Goal: Information Seeking & Learning: Learn about a topic

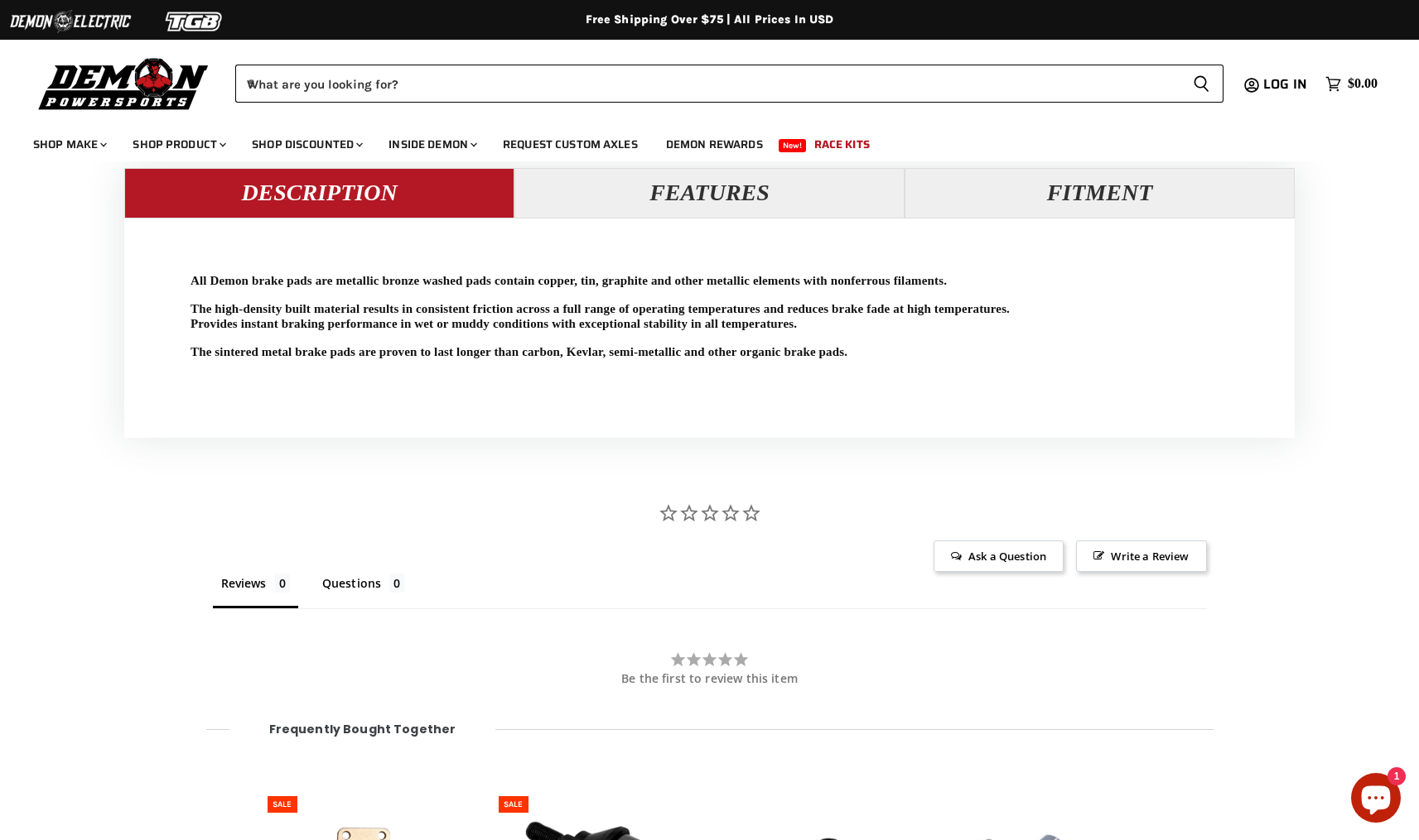
scroll to position [1645, 0]
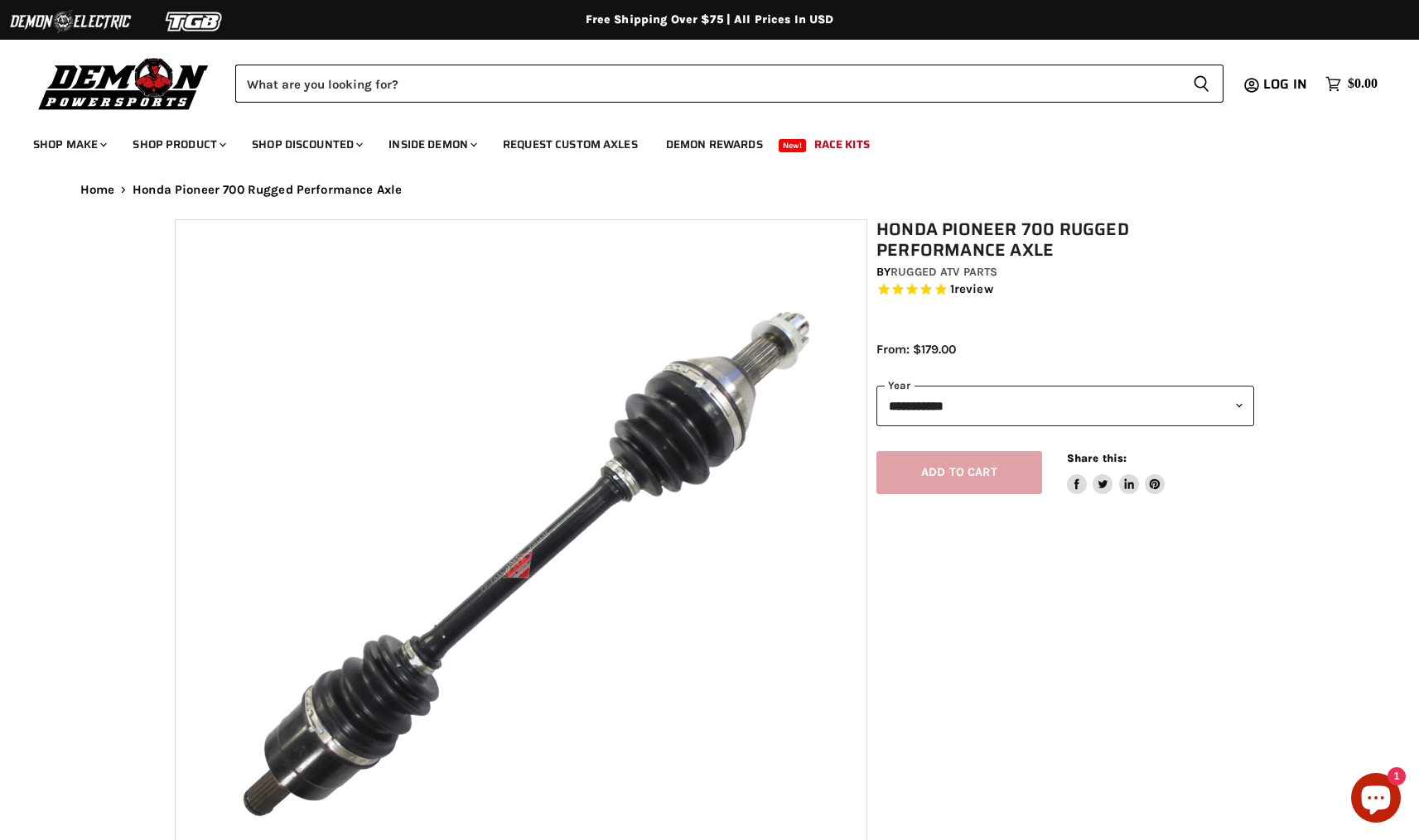
select select "******"
